Goal: Task Accomplishment & Management: Complete application form

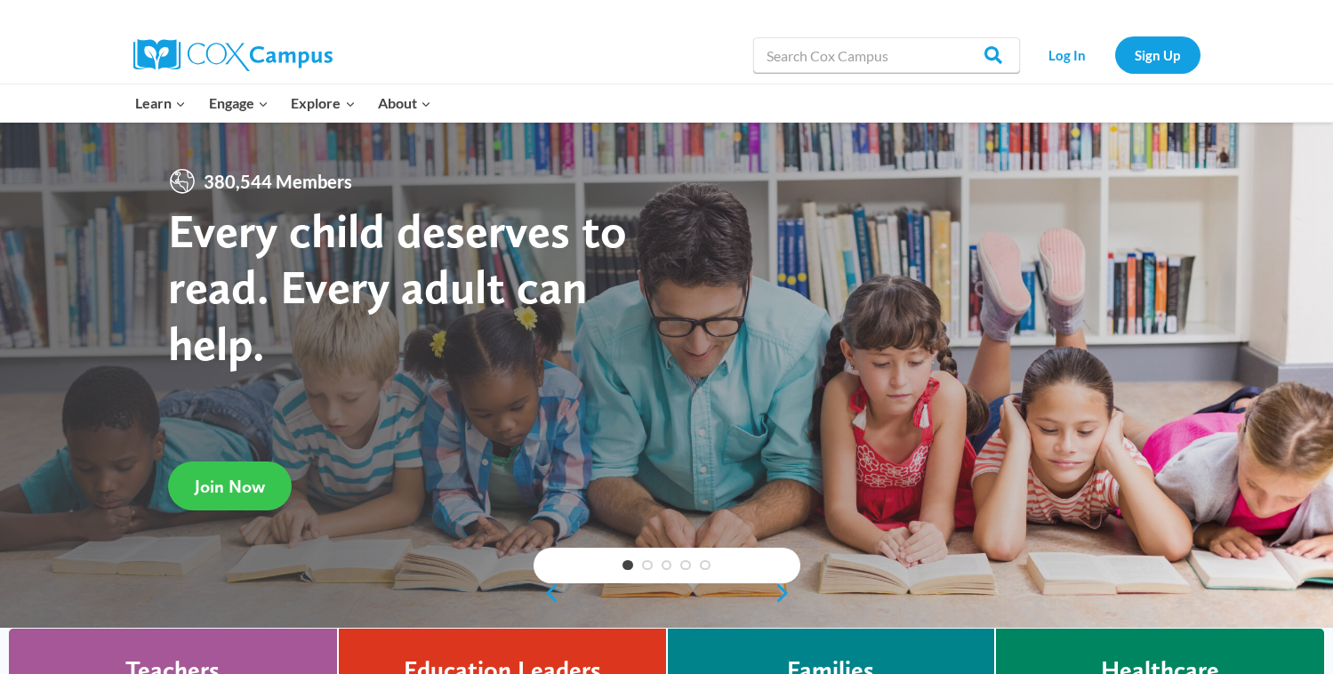
click at [233, 492] on span "Join Now" at bounding box center [230, 486] width 70 height 21
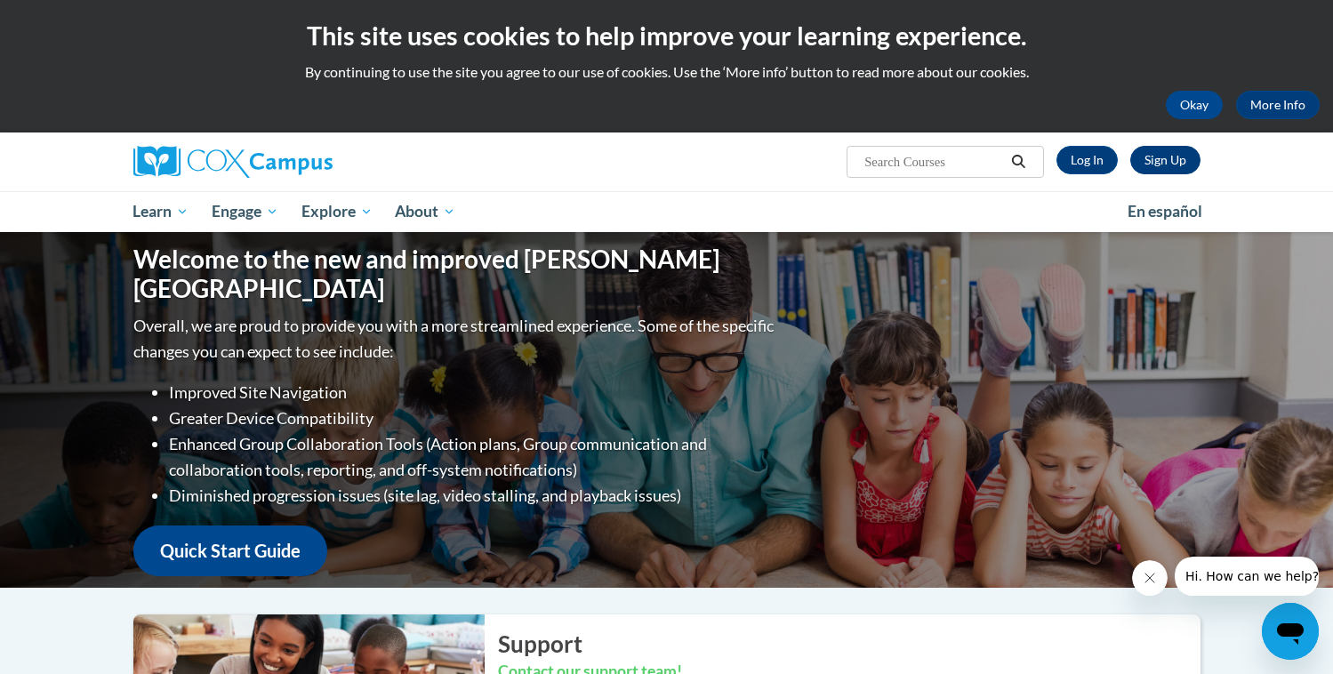
click at [1159, 173] on link "Sign Up" at bounding box center [1165, 160] width 70 height 28
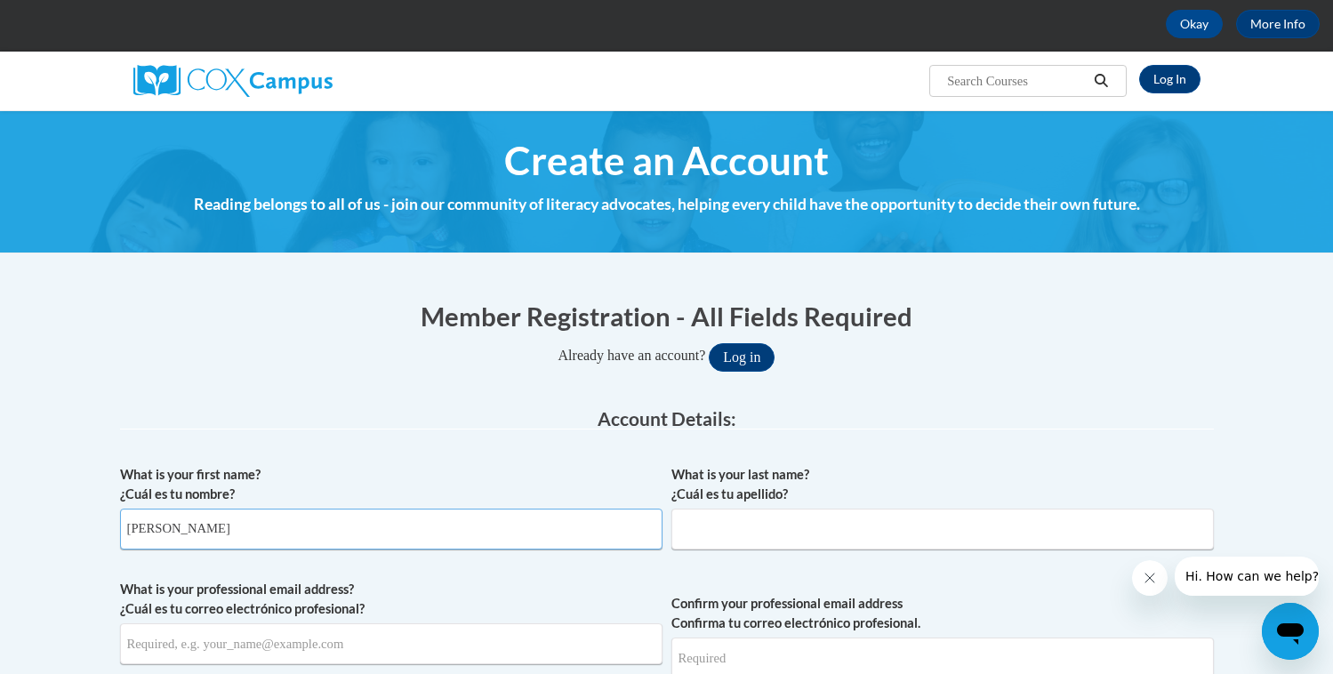
type input "Araceli"
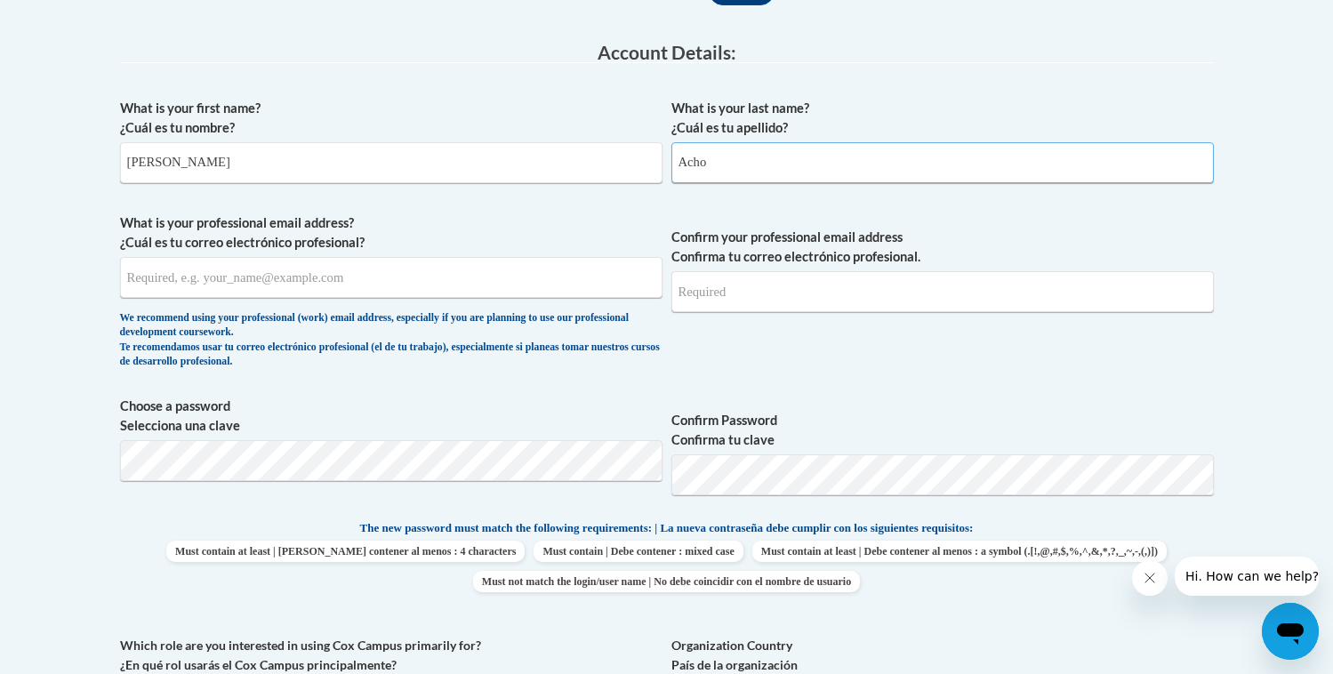
scroll to position [453, 0]
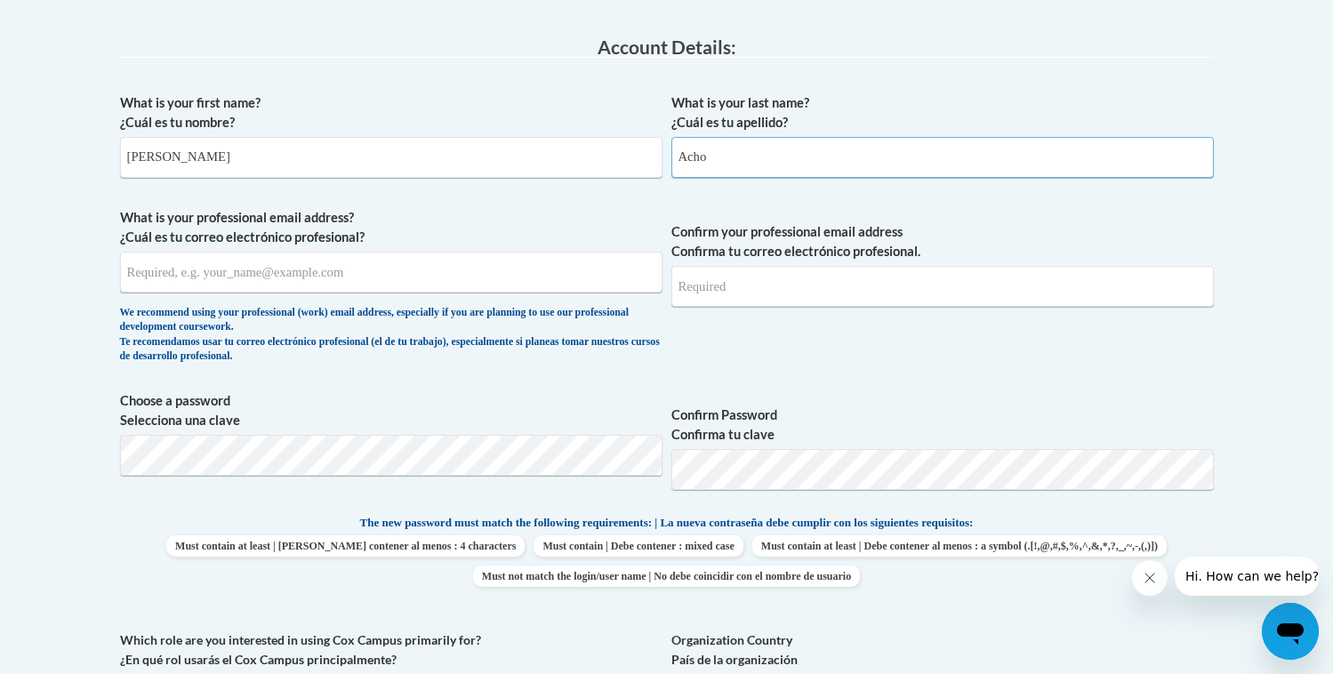
type input "Acho"
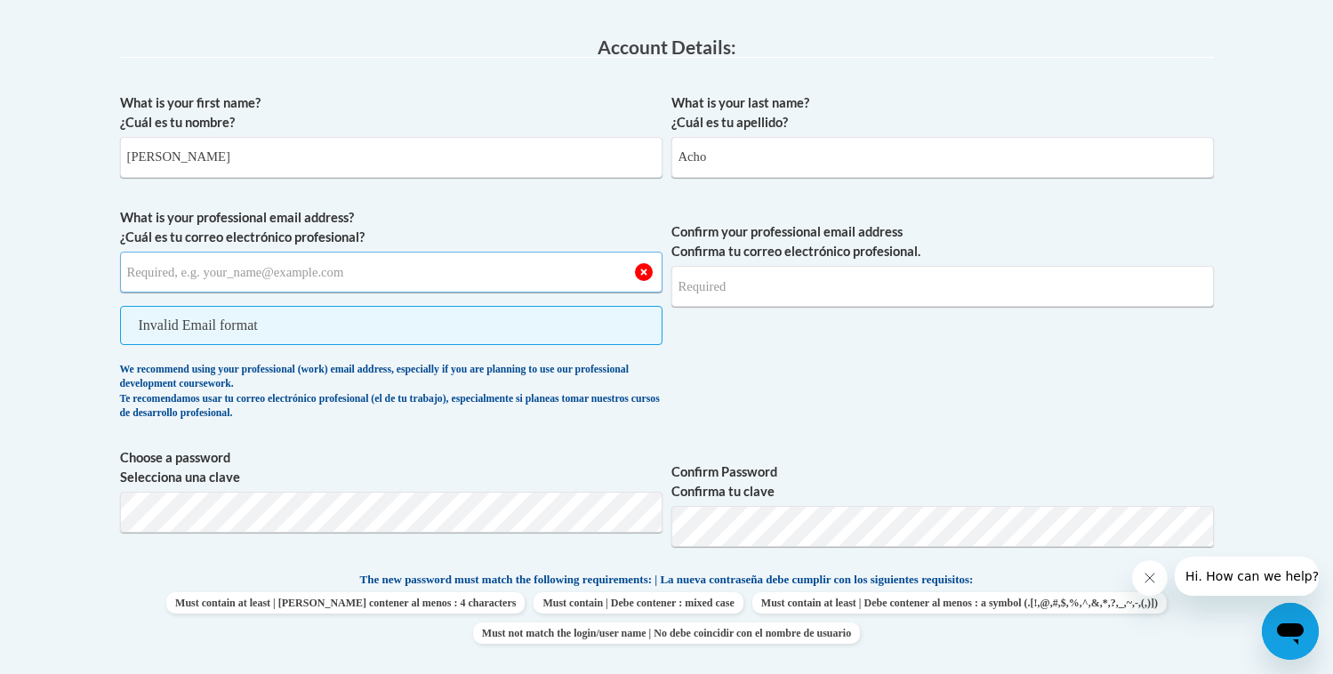
paste input "quinoachoa@vcu.edu"
type input "quinoachoa@vcu.edu"
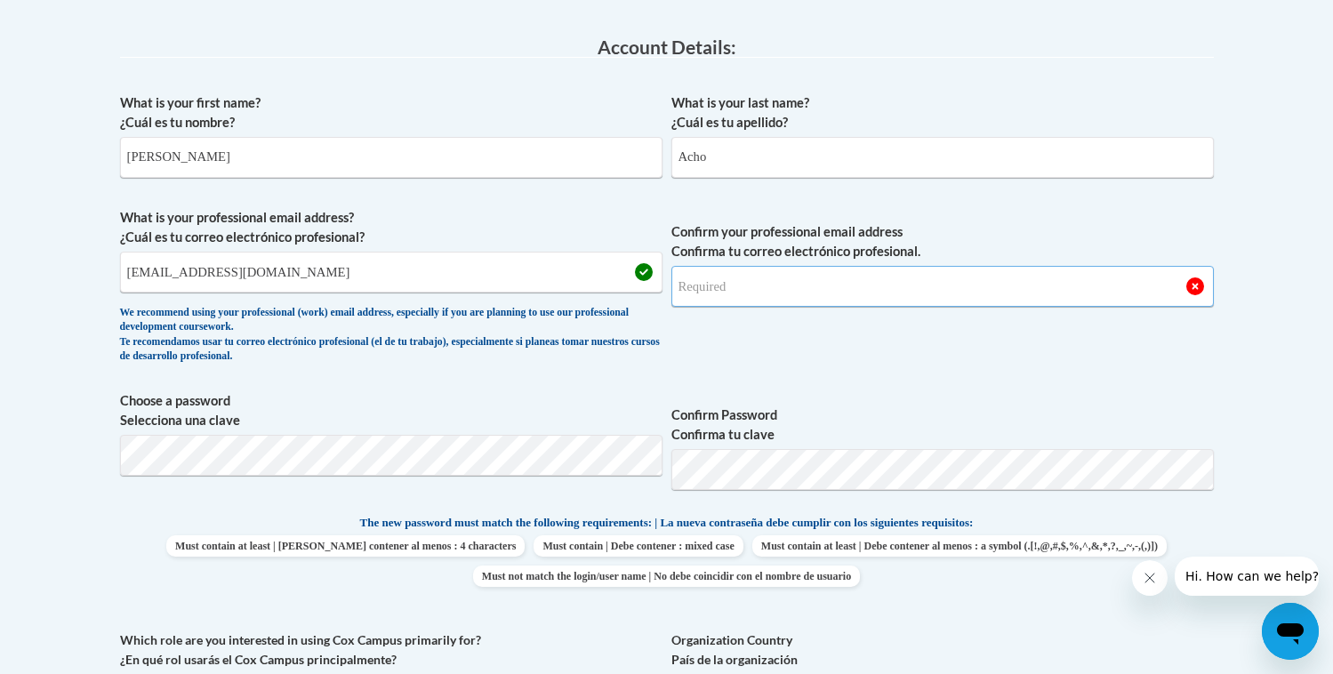
click at [778, 289] on input "Confirm your professional email address Confirma tu correo electrónico profesio…" at bounding box center [942, 286] width 543 height 41
click at [392, 282] on input "quinoachoa@vcu.edu" at bounding box center [391, 272] width 543 height 41
click at [806, 278] on input "Confirm your professional email address Confirma tu correo electrónico profesio…" at bounding box center [942, 286] width 543 height 41
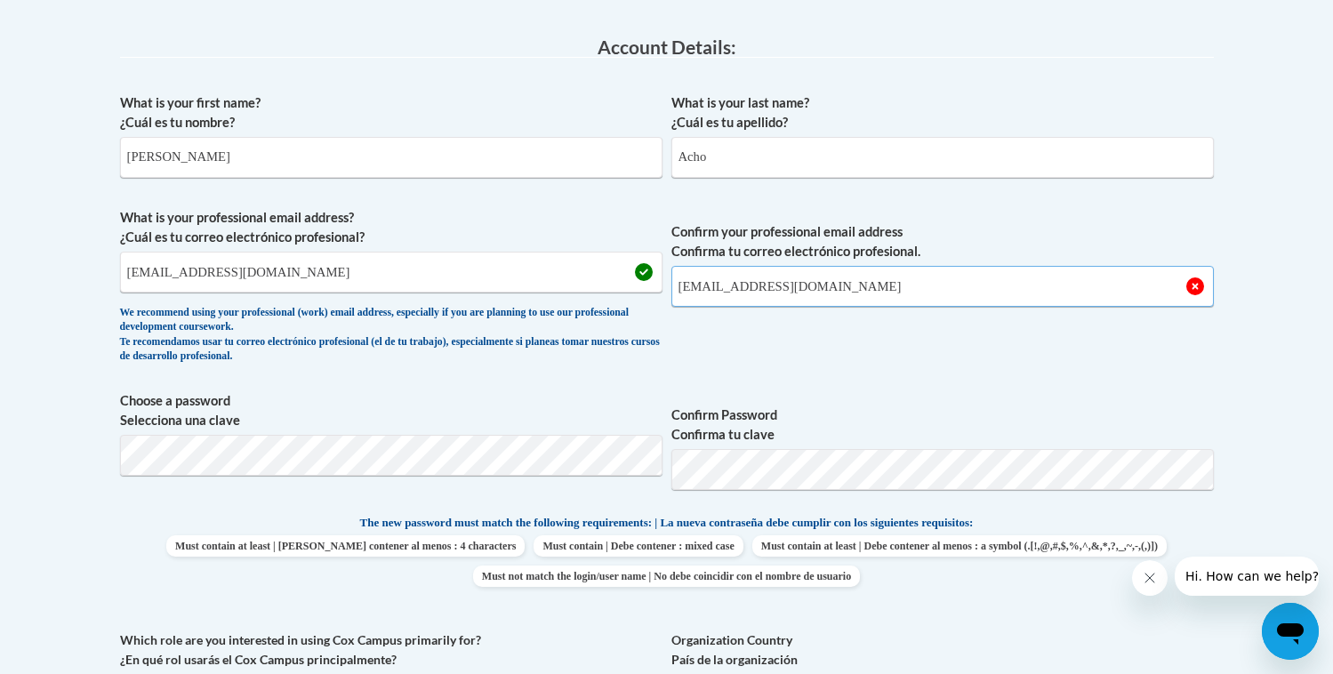
type input "quinoachoa@vcu.edu"
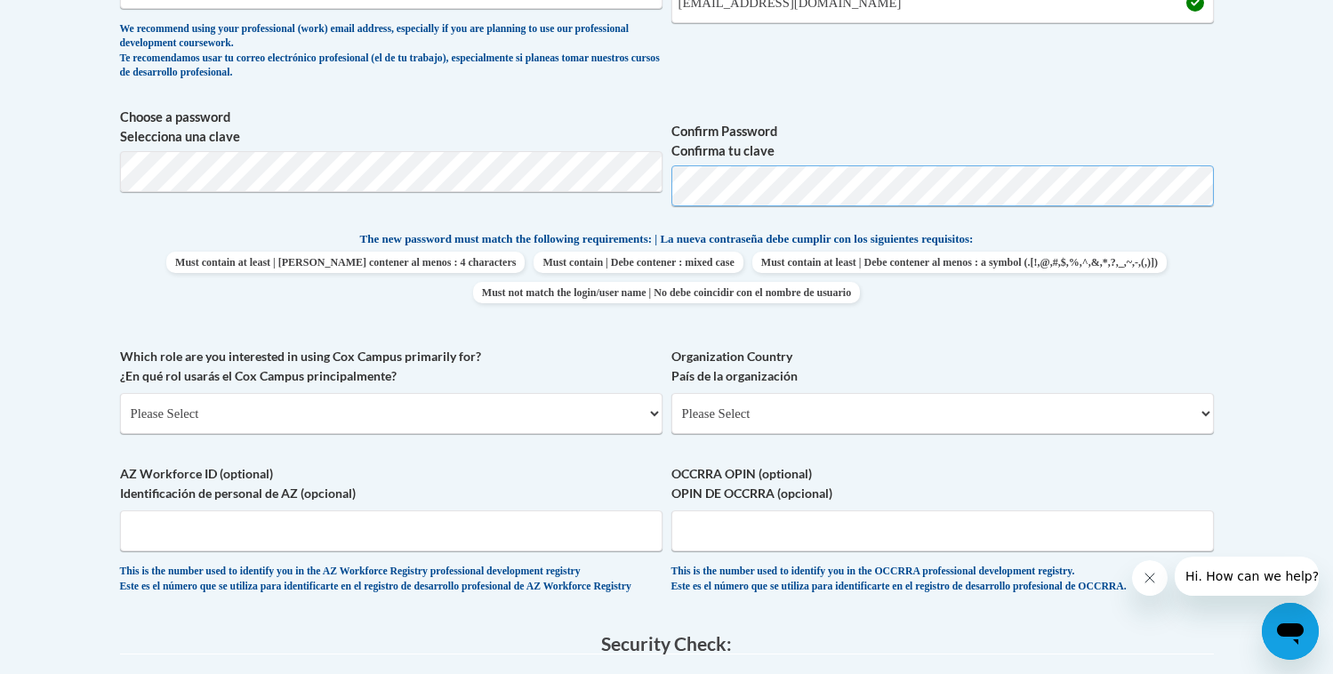
scroll to position [801, 0]
